Goal: Information Seeking & Learning: Learn about a topic

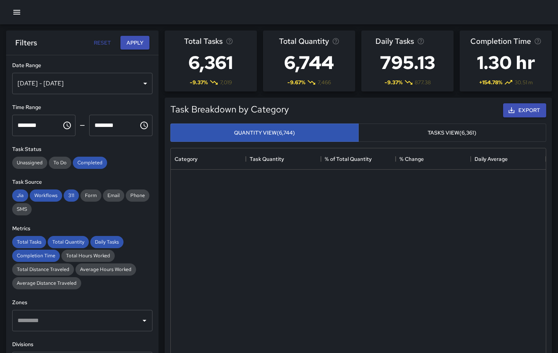
scroll to position [228, 375]
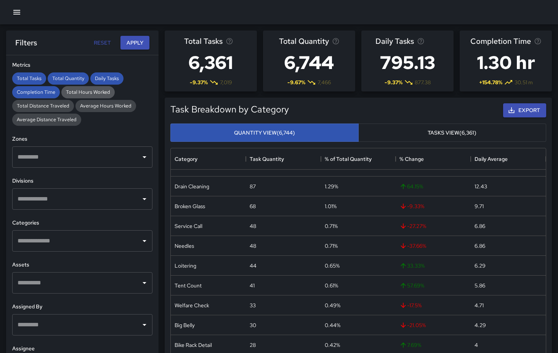
click at [106, 93] on span "Total Hours Worked" at bounding box center [87, 92] width 53 height 6
click at [49, 108] on span "Total Distance Traveled" at bounding box center [43, 105] width 62 height 6
click at [99, 107] on span "Average Hours Worked" at bounding box center [105, 105] width 61 height 6
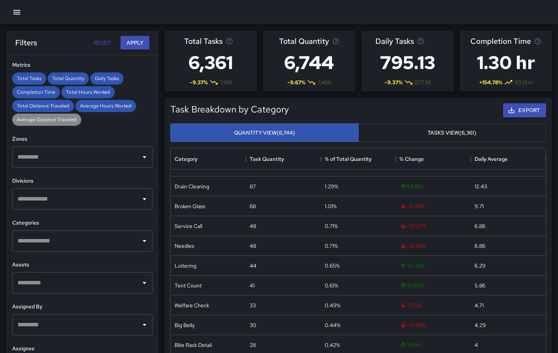
click at [56, 119] on span "Average Distance Traveled" at bounding box center [46, 119] width 69 height 6
click at [139, 43] on button "Apply" at bounding box center [134, 43] width 29 height 14
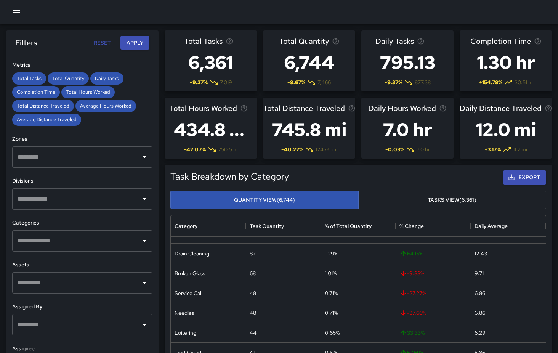
click at [217, 133] on h3 "434.8 hr" at bounding box center [210, 129] width 83 height 30
click at [232, 129] on h3 "434.8 hr" at bounding box center [210, 129] width 83 height 30
click at [235, 133] on h3 "434.8 hr" at bounding box center [210, 129] width 83 height 30
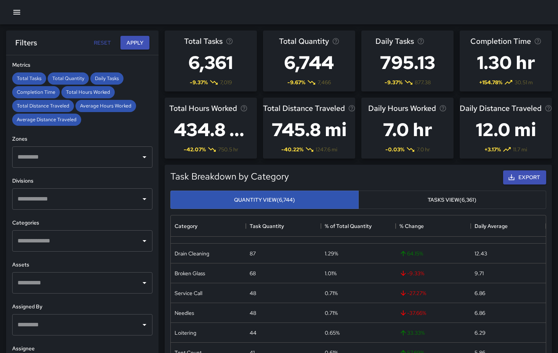
click at [222, 110] on span "Total Hours Worked" at bounding box center [203, 108] width 68 height 12
click at [207, 112] on span "Total Hours Worked" at bounding box center [203, 108] width 68 height 12
click at [243, 110] on icon "Total hours spent on tasks in the selected time period, across all users, based…" at bounding box center [244, 108] width 8 height 8
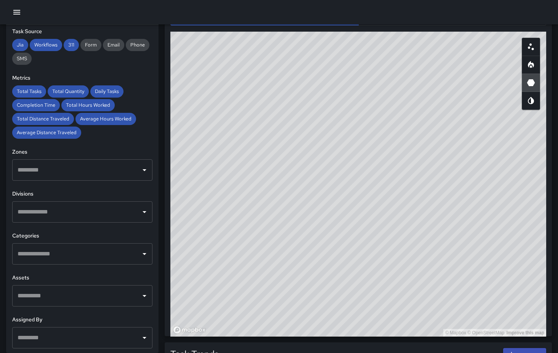
scroll to position [470, 0]
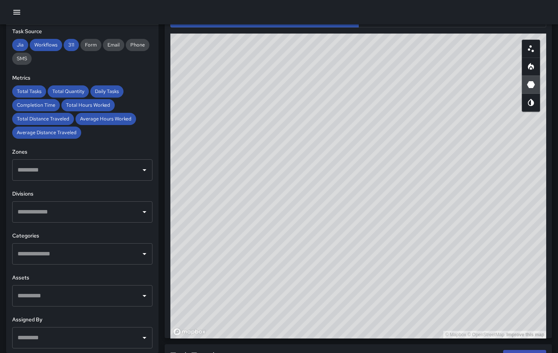
drag, startPoint x: 322, startPoint y: 172, endPoint x: 378, endPoint y: 169, distance: 56.4
click at [378, 169] on div "© Mapbox © OpenStreetMap Improve this map" at bounding box center [357, 186] width 375 height 305
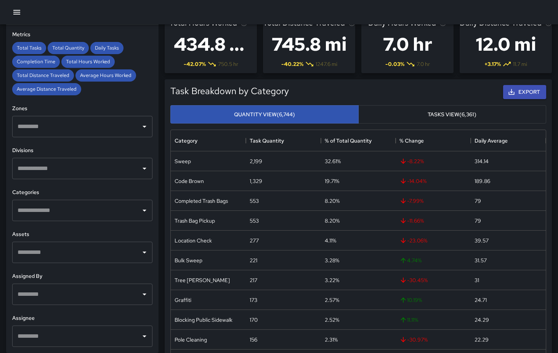
scroll to position [0, 0]
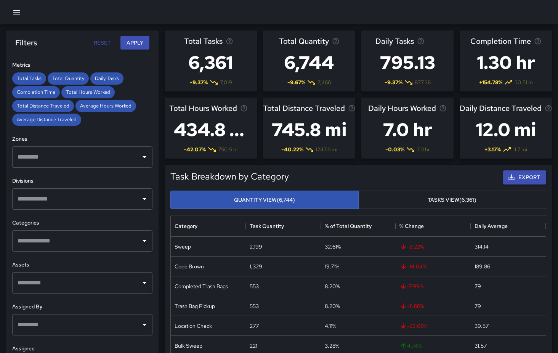
click at [17, 10] on icon "button" at bounding box center [16, 12] width 7 height 5
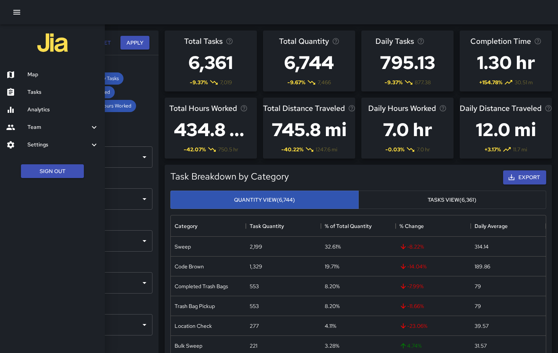
click at [152, 77] on div at bounding box center [279, 176] width 558 height 353
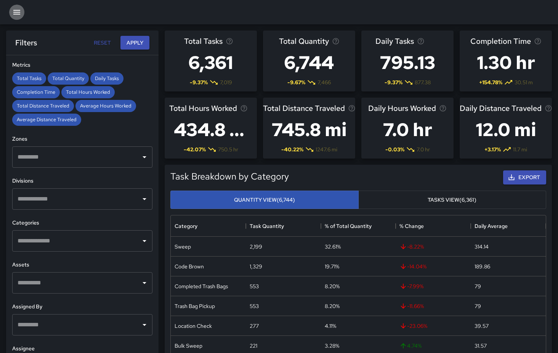
click at [19, 13] on icon "button" at bounding box center [16, 12] width 7 height 5
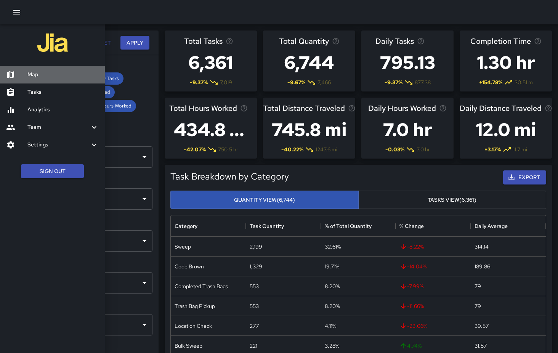
click at [33, 72] on h6 "Map" at bounding box center [62, 74] width 71 height 8
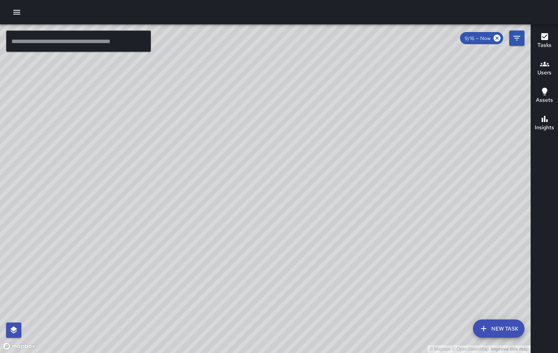
click at [281, 138] on div "© Mapbox © OpenStreetMap Improve this map" at bounding box center [265, 188] width 530 height 328
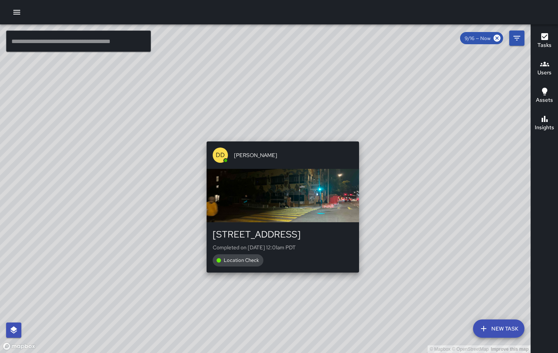
click at [280, 137] on div "© Mapbox © OpenStreetMap Improve this map DD Diego [GEOGRAPHIC_DATA][PERSON_NAM…" at bounding box center [265, 188] width 530 height 328
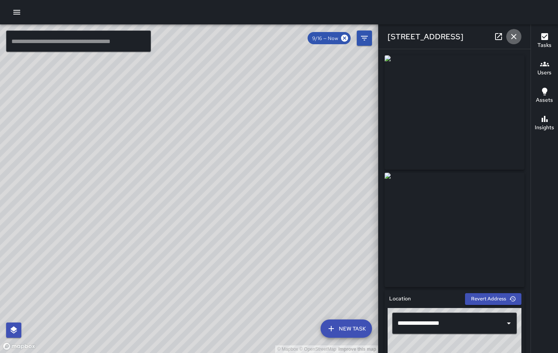
click at [514, 35] on icon "button" at bounding box center [513, 36] width 9 height 9
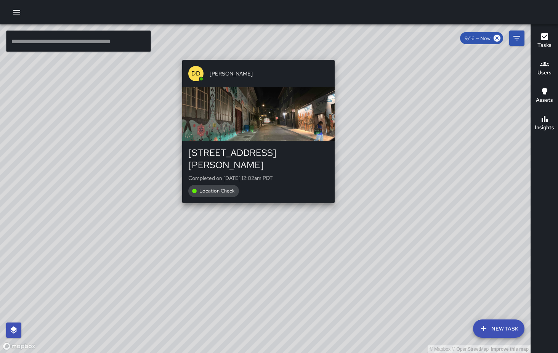
click at [256, 53] on div "© Mapbox © OpenStreetMap Improve this map DD Diego [GEOGRAPHIC_DATA][PERSON_NAM…" at bounding box center [265, 188] width 530 height 328
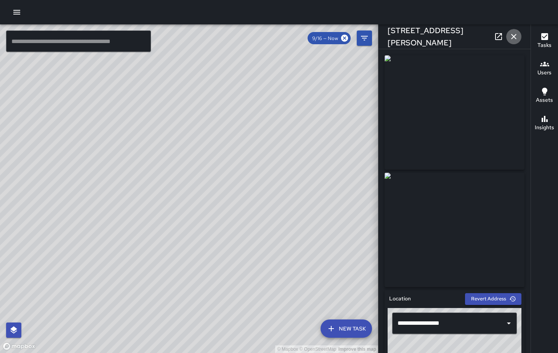
click at [513, 35] on icon "button" at bounding box center [513, 36] width 9 height 9
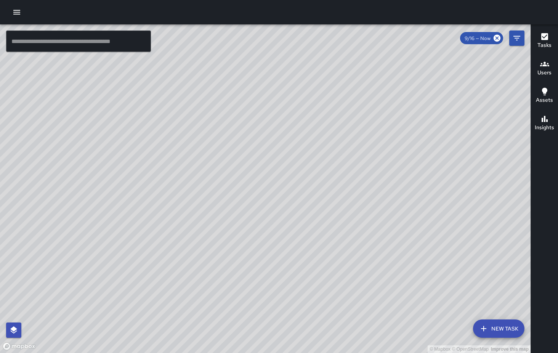
click at [547, 43] on h6 "Tasks" at bounding box center [544, 45] width 14 height 8
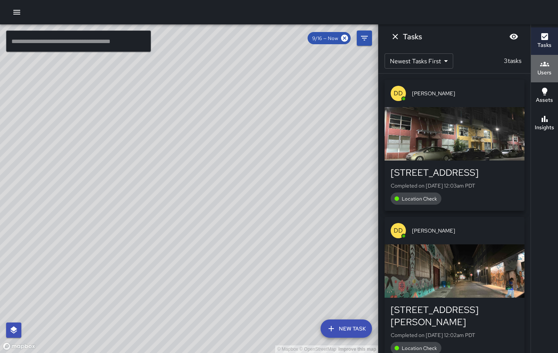
click at [544, 64] on icon "button" at bounding box center [544, 63] width 9 height 9
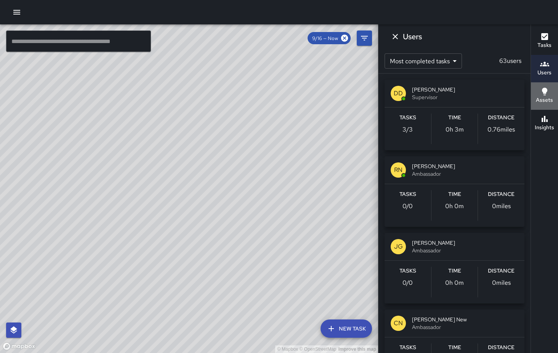
click at [546, 93] on icon "button" at bounding box center [544, 92] width 5 height 8
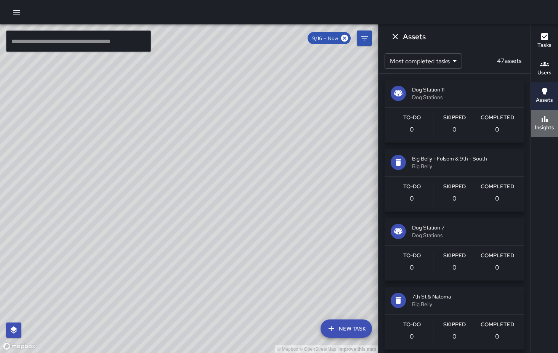
click at [545, 117] on icon "button" at bounding box center [544, 118] width 9 height 9
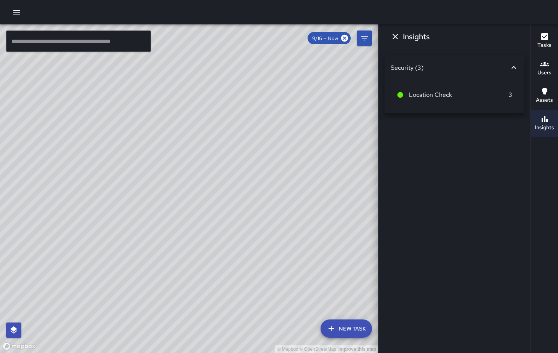
click at [547, 42] on h6 "Tasks" at bounding box center [544, 45] width 14 height 8
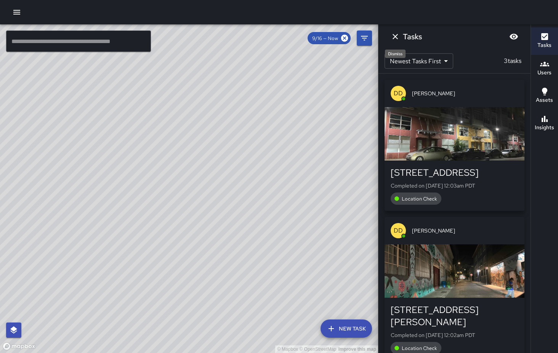
click at [394, 37] on icon "Dismiss" at bounding box center [394, 36] width 5 height 5
